Goal: Check status: Check status

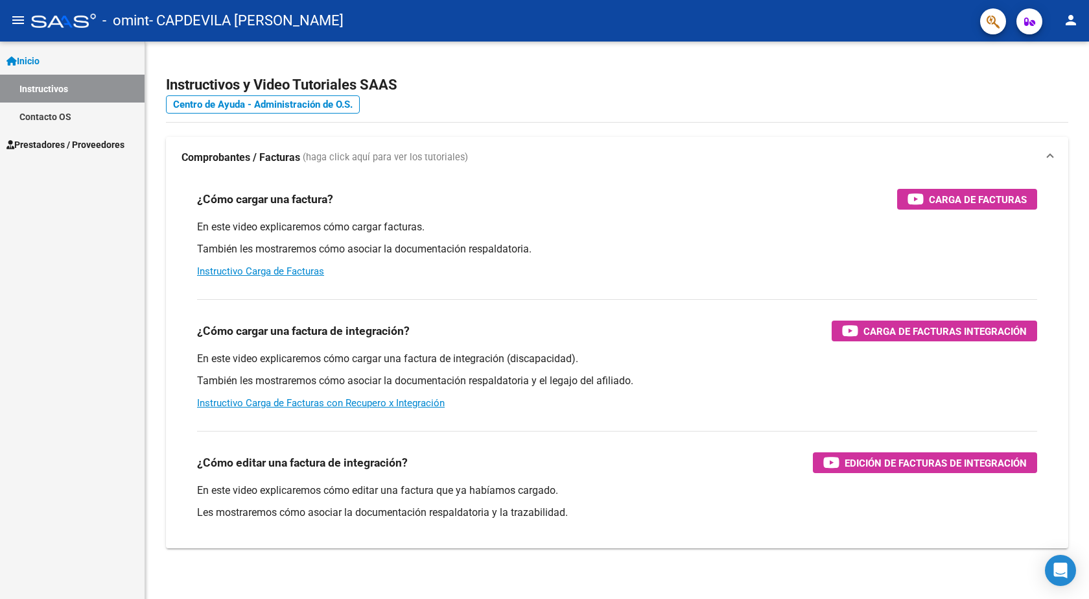
click at [54, 139] on span "Prestadores / Proveedores" at bounding box center [65, 144] width 118 height 14
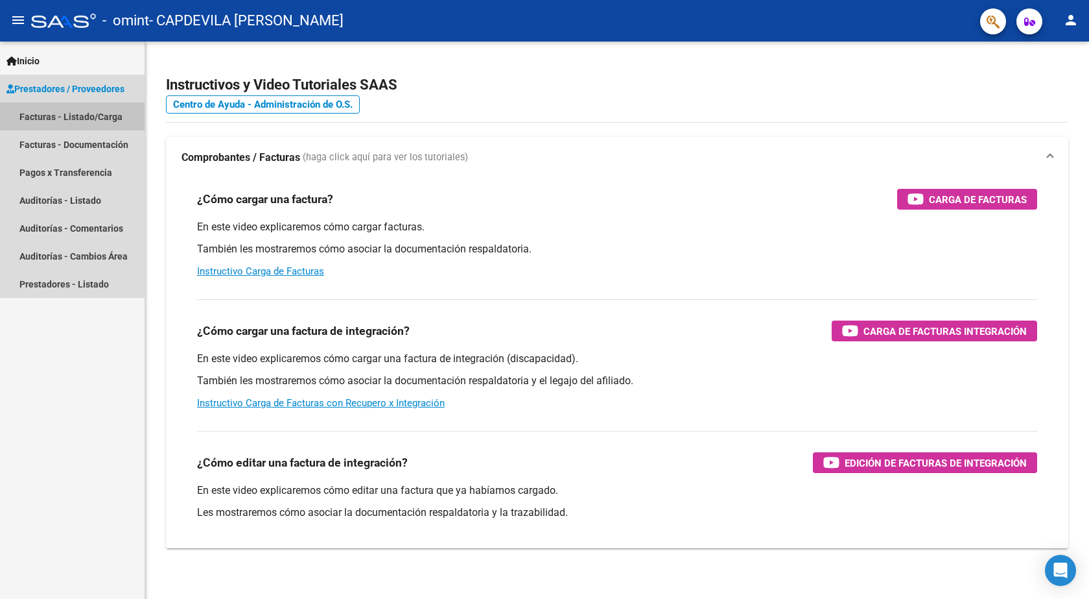
click at [67, 122] on link "Facturas - Listado/Carga" at bounding box center [72, 116] width 145 height 28
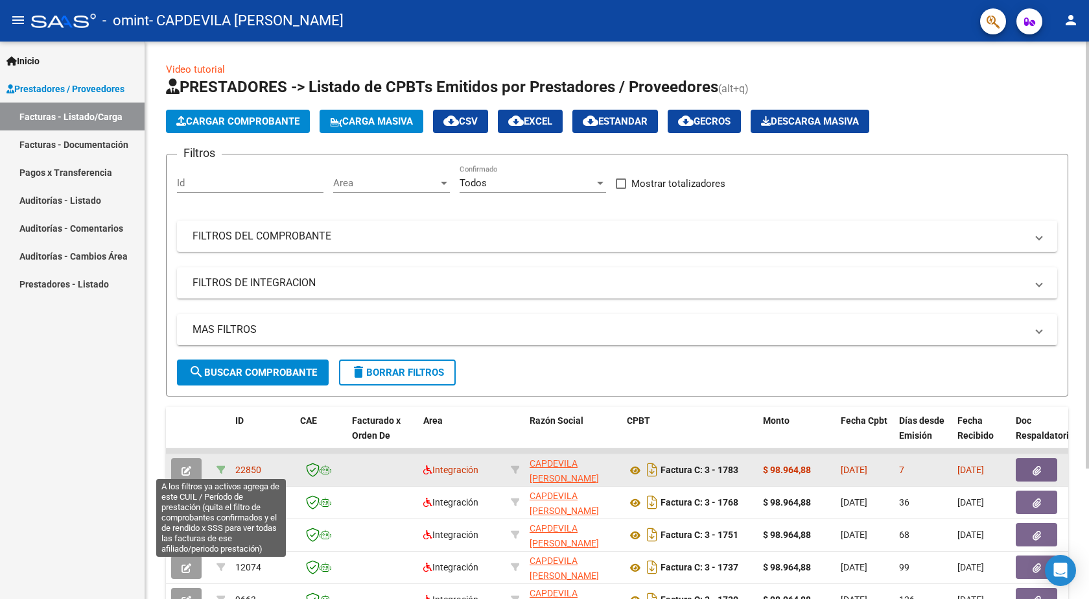
click at [224, 468] on icon at bounding box center [221, 469] width 9 height 9
type input "202509"
type input "20507443169"
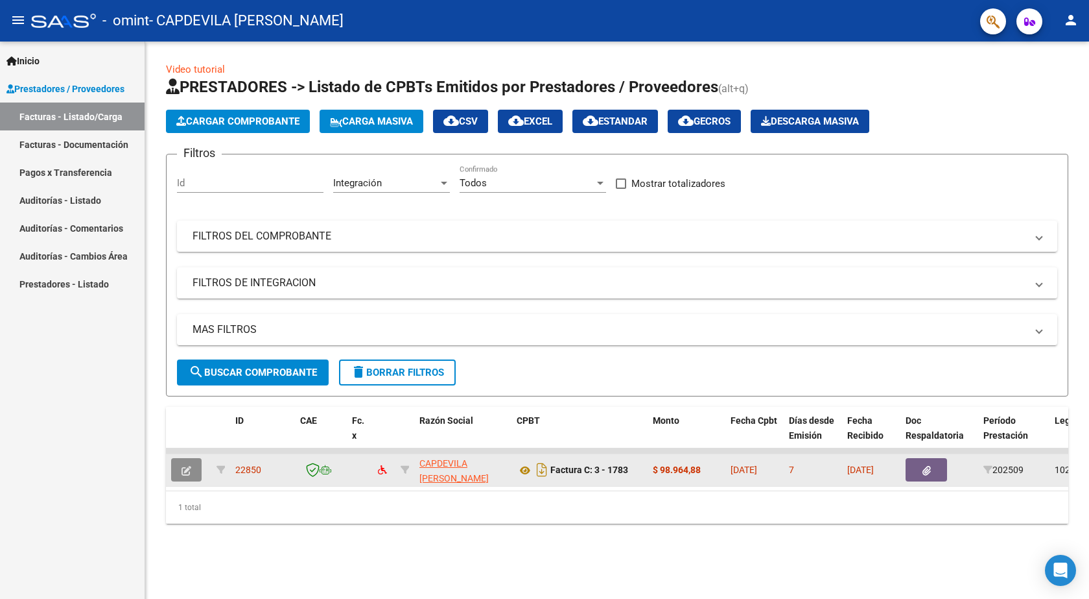
click at [177, 477] on button "button" at bounding box center [186, 469] width 30 height 23
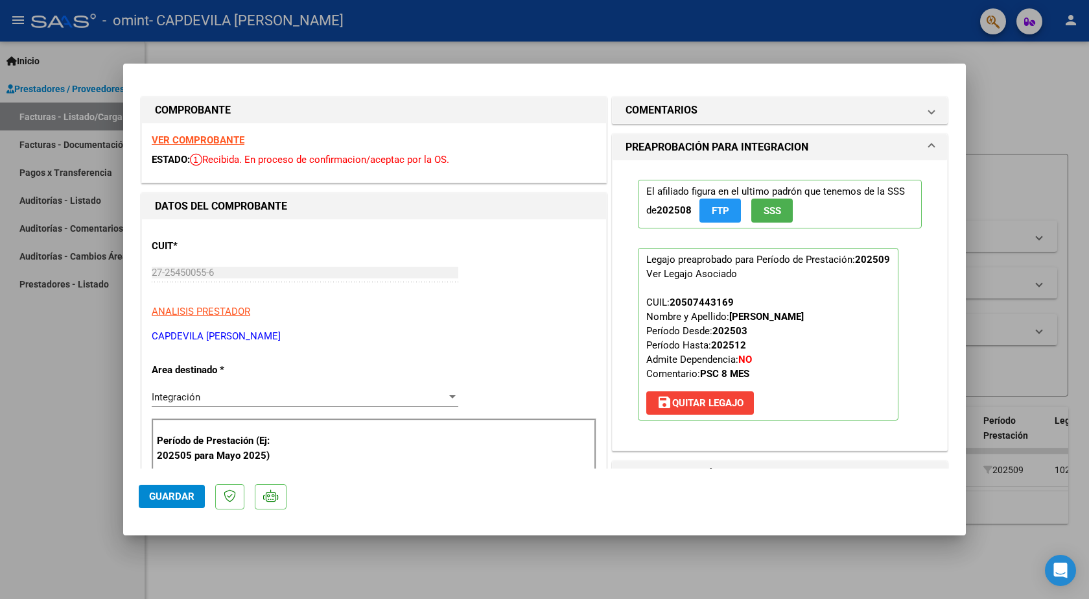
click at [31, 428] on div at bounding box center [544, 299] width 1089 height 599
type input "$ 0,00"
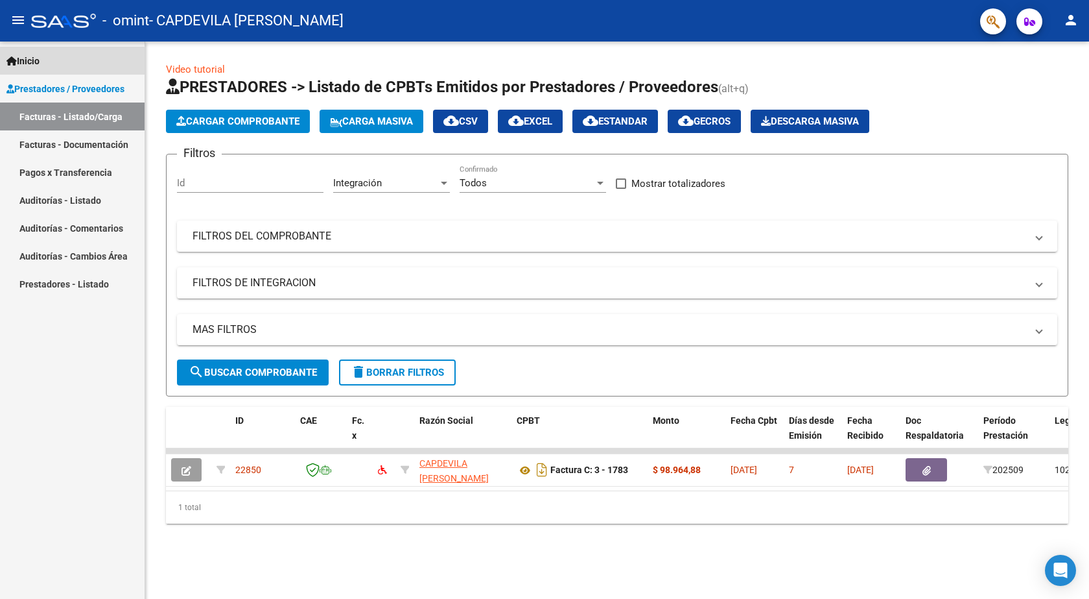
click at [30, 69] on link "Inicio" at bounding box center [72, 61] width 145 height 28
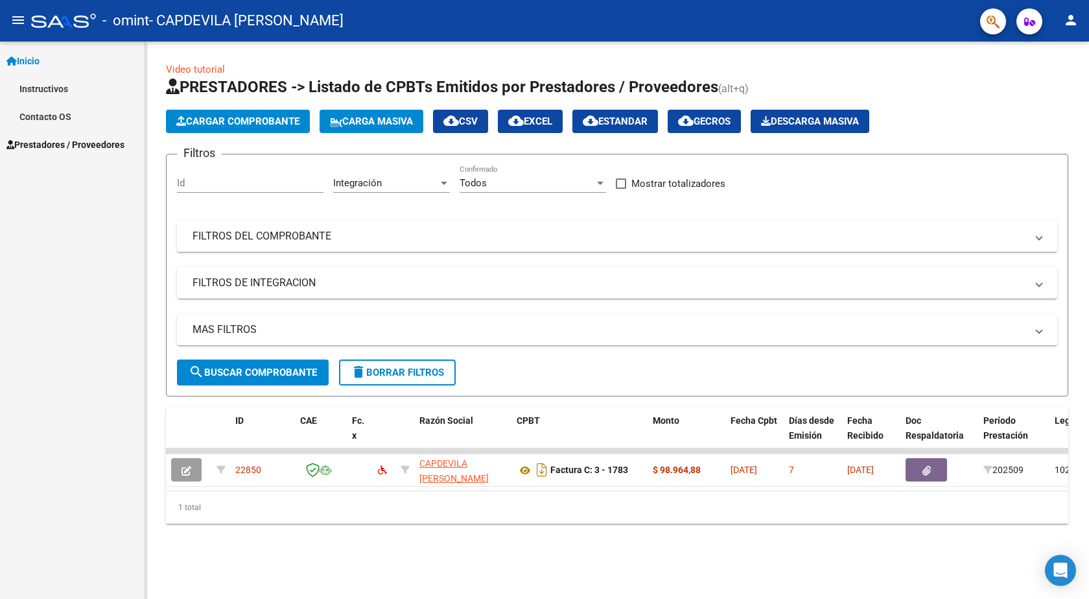
click at [29, 51] on link "Inicio" at bounding box center [72, 61] width 145 height 28
click at [40, 99] on link "Prestadores / Proveedores" at bounding box center [72, 89] width 145 height 28
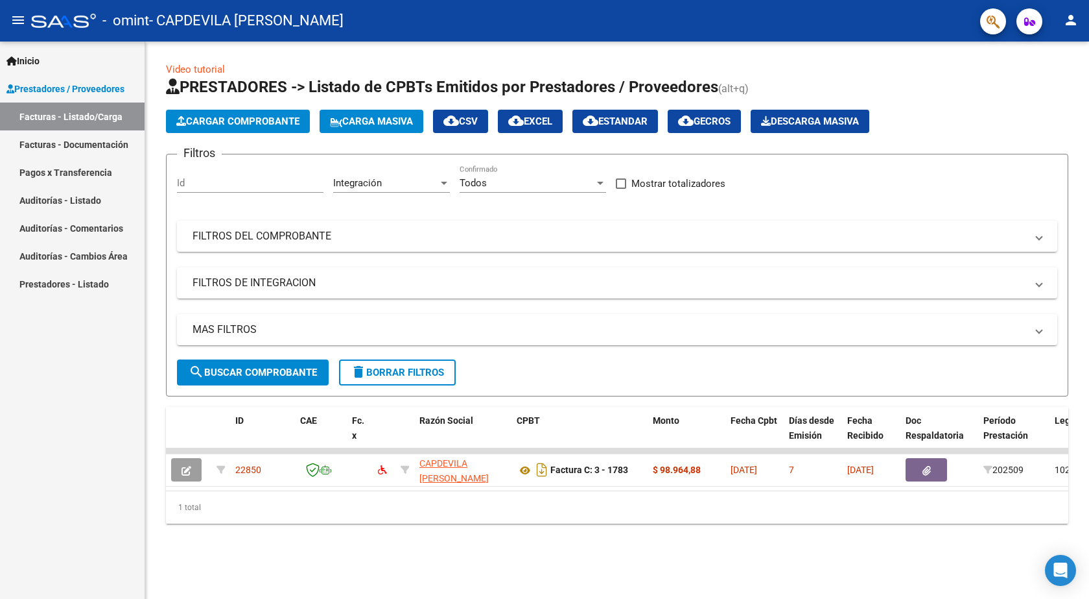
click at [56, 173] on link "Pagos x Transferencia" at bounding box center [72, 172] width 145 height 28
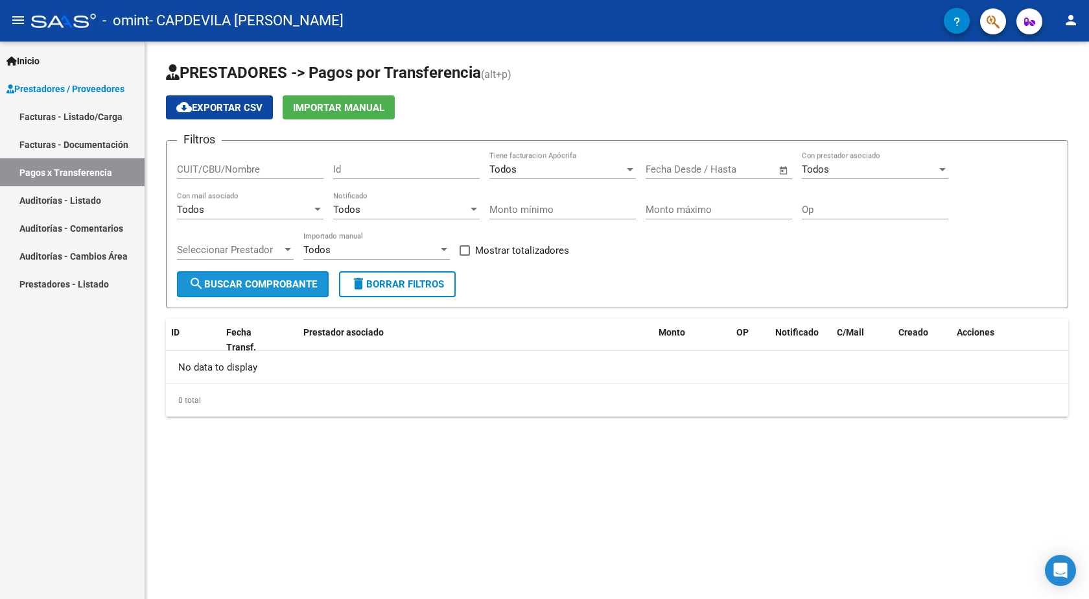
click at [208, 296] on button "search Buscar Comprobante" at bounding box center [253, 284] width 152 height 26
click at [201, 177] on div "CUIT/CBU/Nombre" at bounding box center [250, 165] width 147 height 28
type input "27254500556"
click at [221, 289] on span "search Buscar Comprobante" at bounding box center [253, 284] width 128 height 12
drag, startPoint x: 249, startPoint y: 169, endPoint x: 111, endPoint y: 161, distance: 138.3
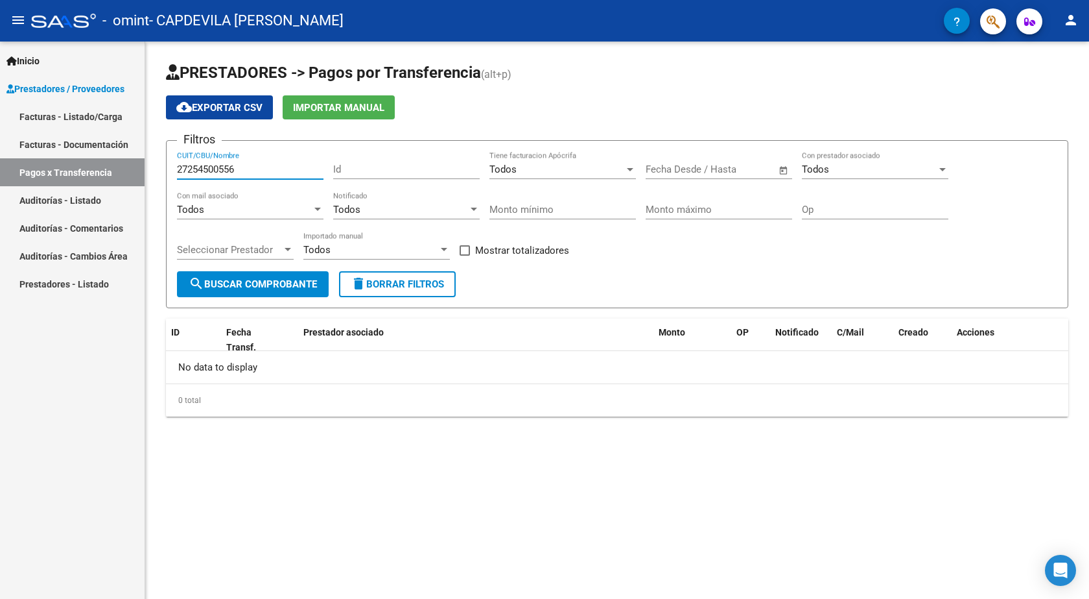
click at [111, 161] on mat-sidenav-container "Inicio Instructivos Contacto OS Prestadores / Proveedores Facturas - Listado/Ca…" at bounding box center [544, 320] width 1089 height 557
click at [857, 167] on div "Todos" at bounding box center [869, 169] width 135 height 12
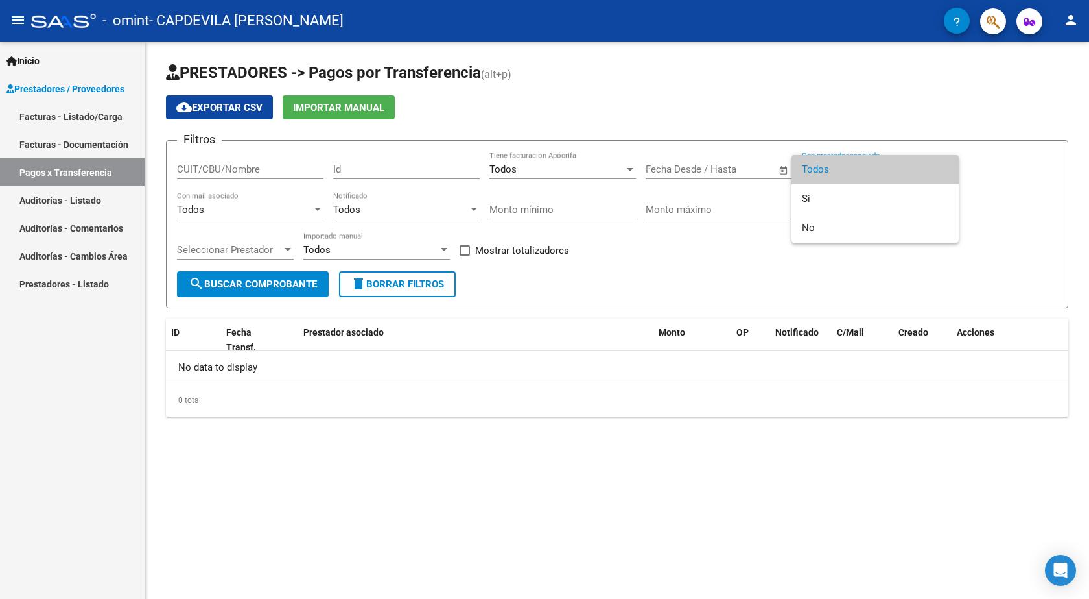
click at [257, 169] on div at bounding box center [544, 299] width 1089 height 599
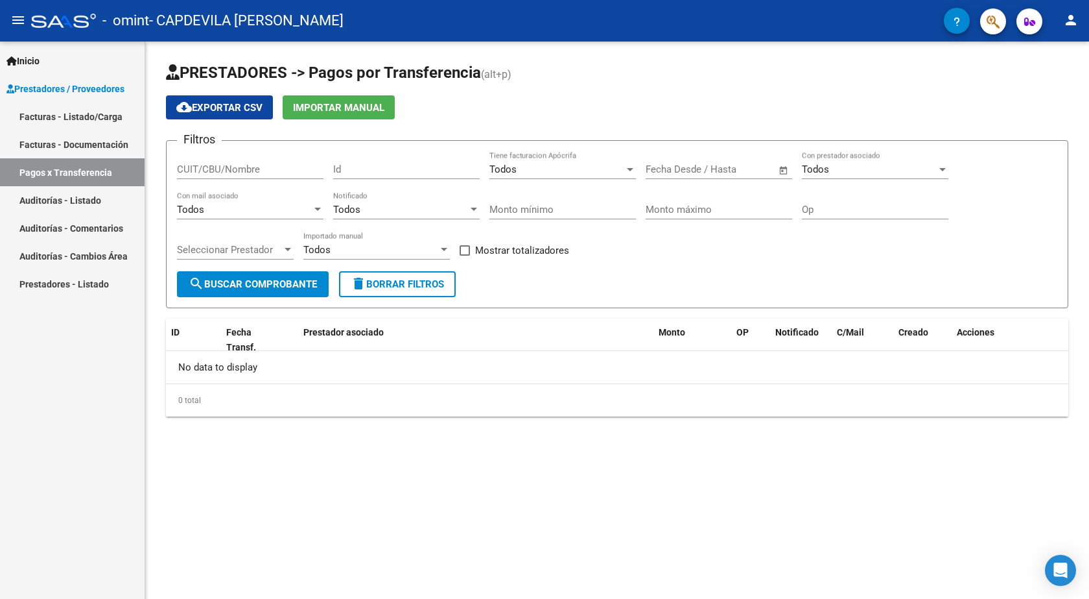
click at [252, 176] on div "CUIT/CBU/Nombre" at bounding box center [250, 165] width 147 height 28
type input "LLANOS [PERSON_NAME]"
click at [239, 289] on span "search Buscar Comprobante" at bounding box center [253, 284] width 128 height 12
